Goal: Task Accomplishment & Management: Manage account settings

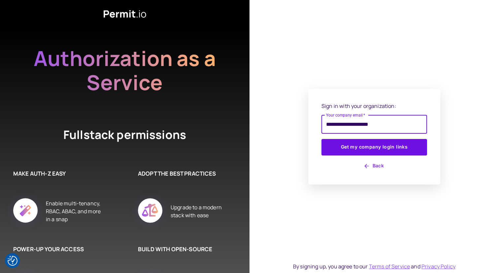
type input "**********"
click at [322, 139] on button "Get my company login links" at bounding box center [375, 147] width 106 height 17
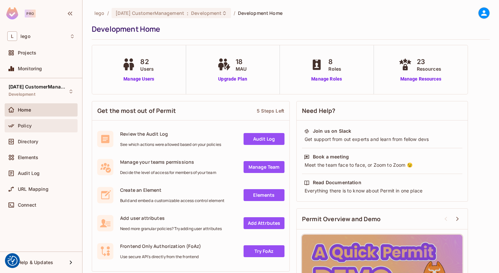
click at [40, 122] on div "Policy" at bounding box center [41, 126] width 68 height 8
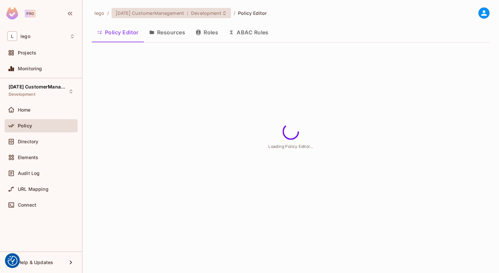
click at [210, 11] on span "Development" at bounding box center [206, 13] width 30 height 6
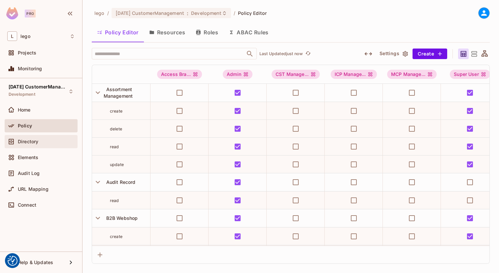
click at [31, 145] on div "Directory" at bounding box center [41, 142] width 68 height 8
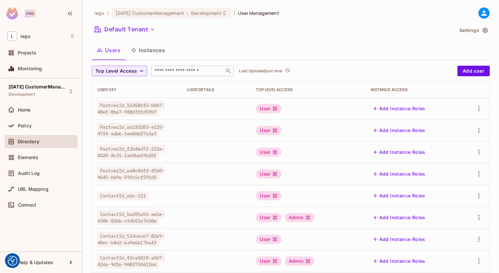
click at [171, 73] on input "text" at bounding box center [187, 71] width 69 height 7
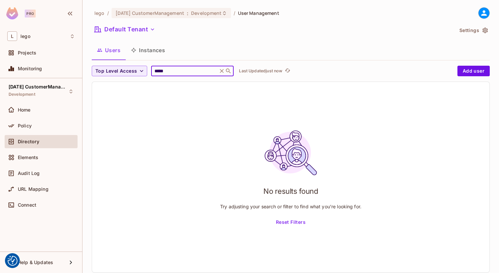
paste input "***"
type input "********"
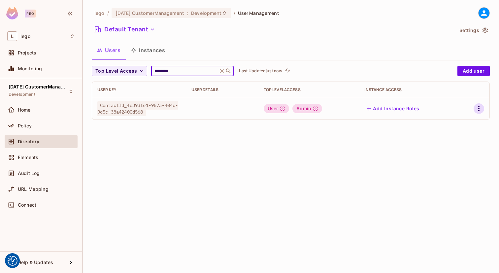
click at [478, 109] on icon "button" at bounding box center [479, 109] width 8 height 8
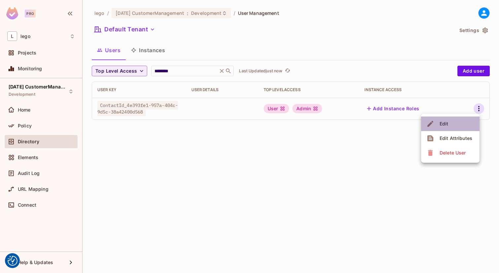
click at [454, 126] on li "Edit" at bounding box center [450, 124] width 58 height 15
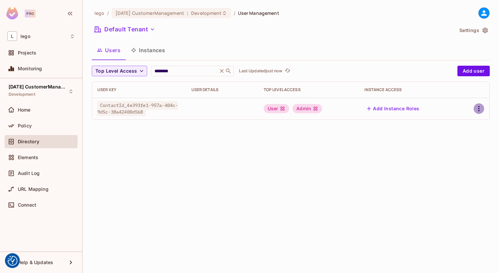
click at [478, 105] on icon "button" at bounding box center [479, 109] width 8 height 8
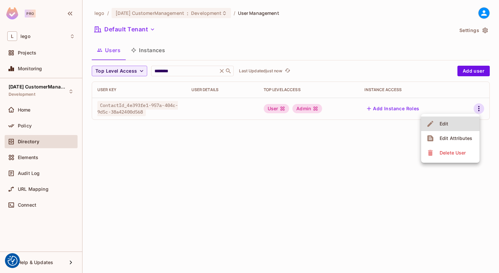
click at [457, 125] on li "Edit" at bounding box center [450, 124] width 58 height 15
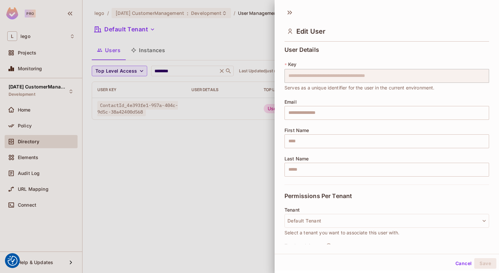
scroll to position [84, 0]
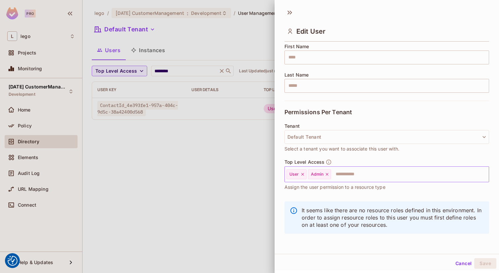
click at [368, 172] on input "text" at bounding box center [404, 174] width 145 height 13
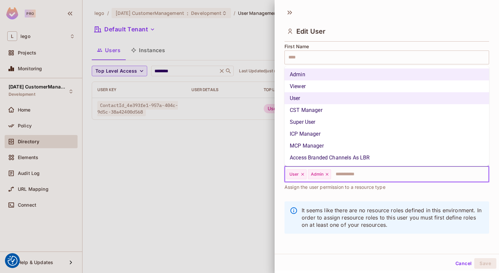
click at [337, 155] on li "Access Branded Channels As LBR" at bounding box center [387, 158] width 205 height 12
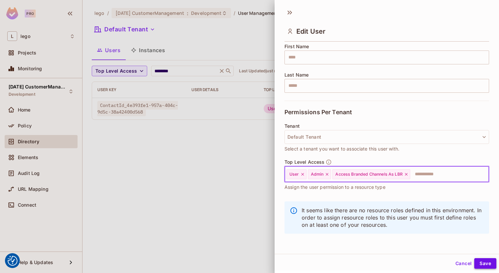
click at [487, 265] on button "Save" at bounding box center [485, 263] width 22 height 11
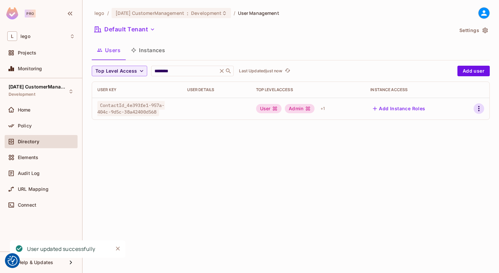
click at [478, 112] on icon "button" at bounding box center [479, 109] width 8 height 8
click at [455, 125] on li "Edit" at bounding box center [450, 124] width 58 height 15
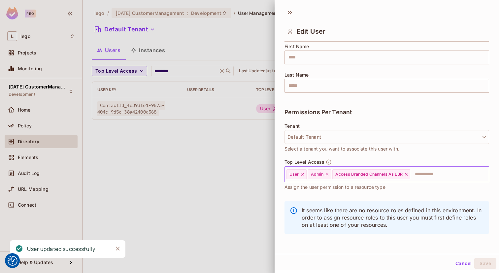
click at [408, 174] on icon at bounding box center [406, 174] width 5 height 5
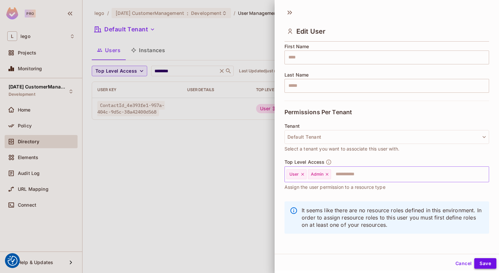
click at [483, 260] on button "Save" at bounding box center [485, 263] width 22 height 11
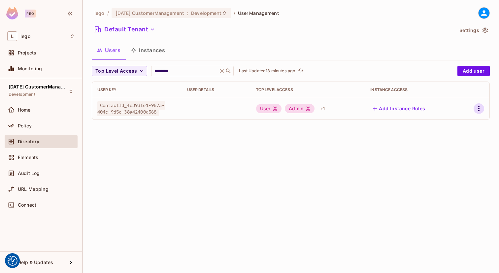
click at [478, 109] on icon "button" at bounding box center [479, 109] width 8 height 8
click at [409, 64] on div at bounding box center [249, 136] width 499 height 273
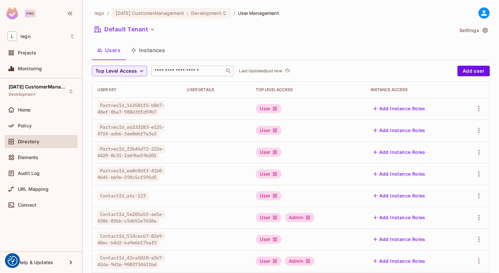
click at [202, 69] on input "text" at bounding box center [187, 71] width 69 height 7
paste input "********"
type input "********"
click at [234, 48] on div "Users Instances" at bounding box center [291, 50] width 398 height 17
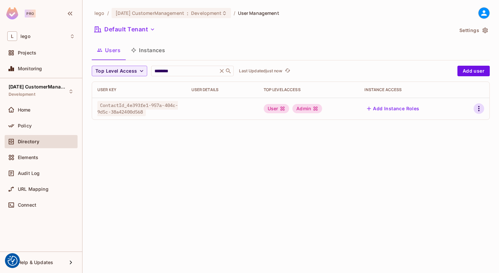
click at [478, 109] on icon "button" at bounding box center [479, 109] width 8 height 8
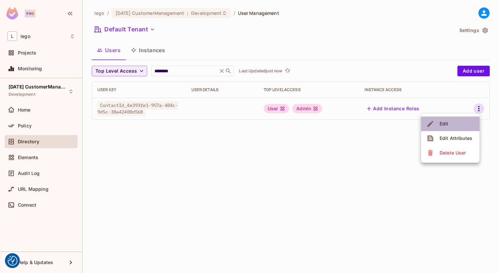
click at [451, 126] on li "Edit" at bounding box center [450, 124] width 58 height 15
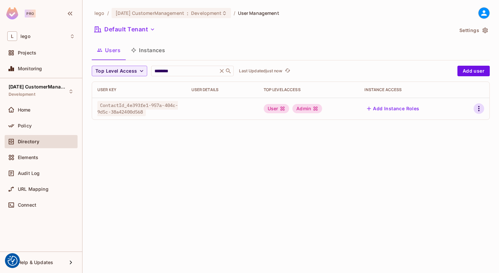
click at [478, 108] on icon "button" at bounding box center [479, 109] width 8 height 8
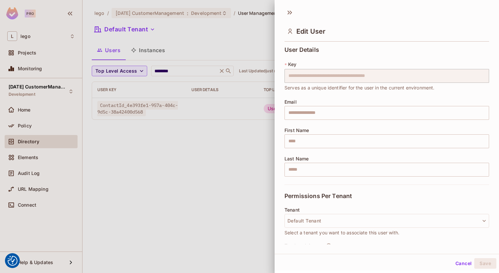
scroll to position [84, 0]
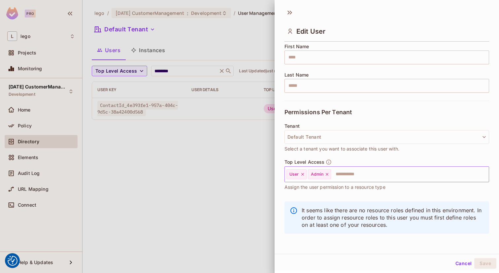
click at [381, 176] on input "text" at bounding box center [404, 174] width 145 height 13
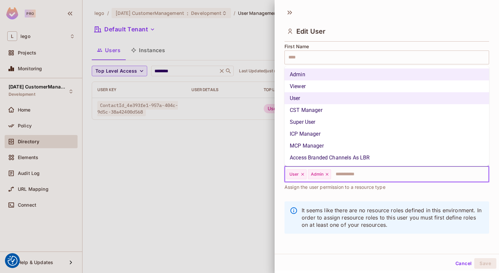
click at [345, 154] on li "Access Branded Channels As LBR" at bounding box center [387, 158] width 205 height 12
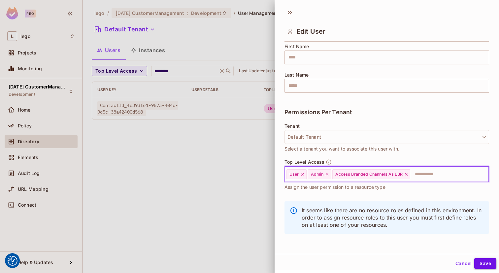
click at [487, 262] on button "Save" at bounding box center [485, 263] width 22 height 11
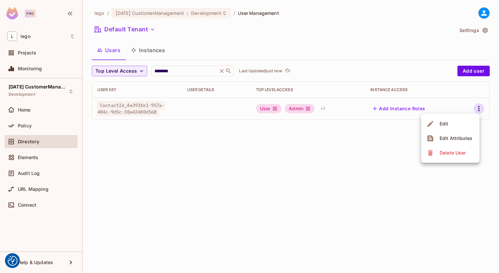
click at [311, 47] on div at bounding box center [249, 136] width 499 height 273
